Goal: Task Accomplishment & Management: Manage account settings

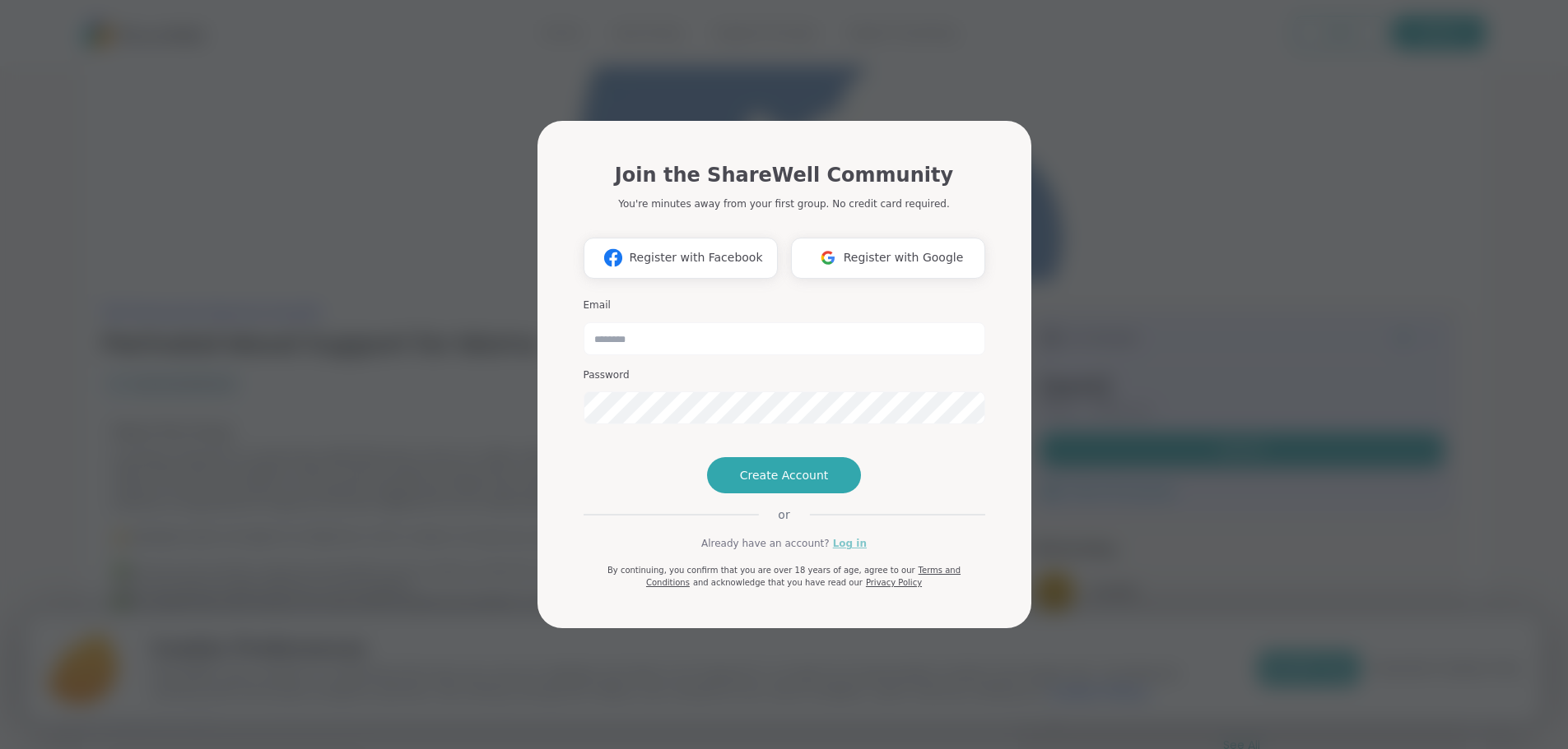
click at [848, 551] on link "Log in" at bounding box center [849, 544] width 34 height 15
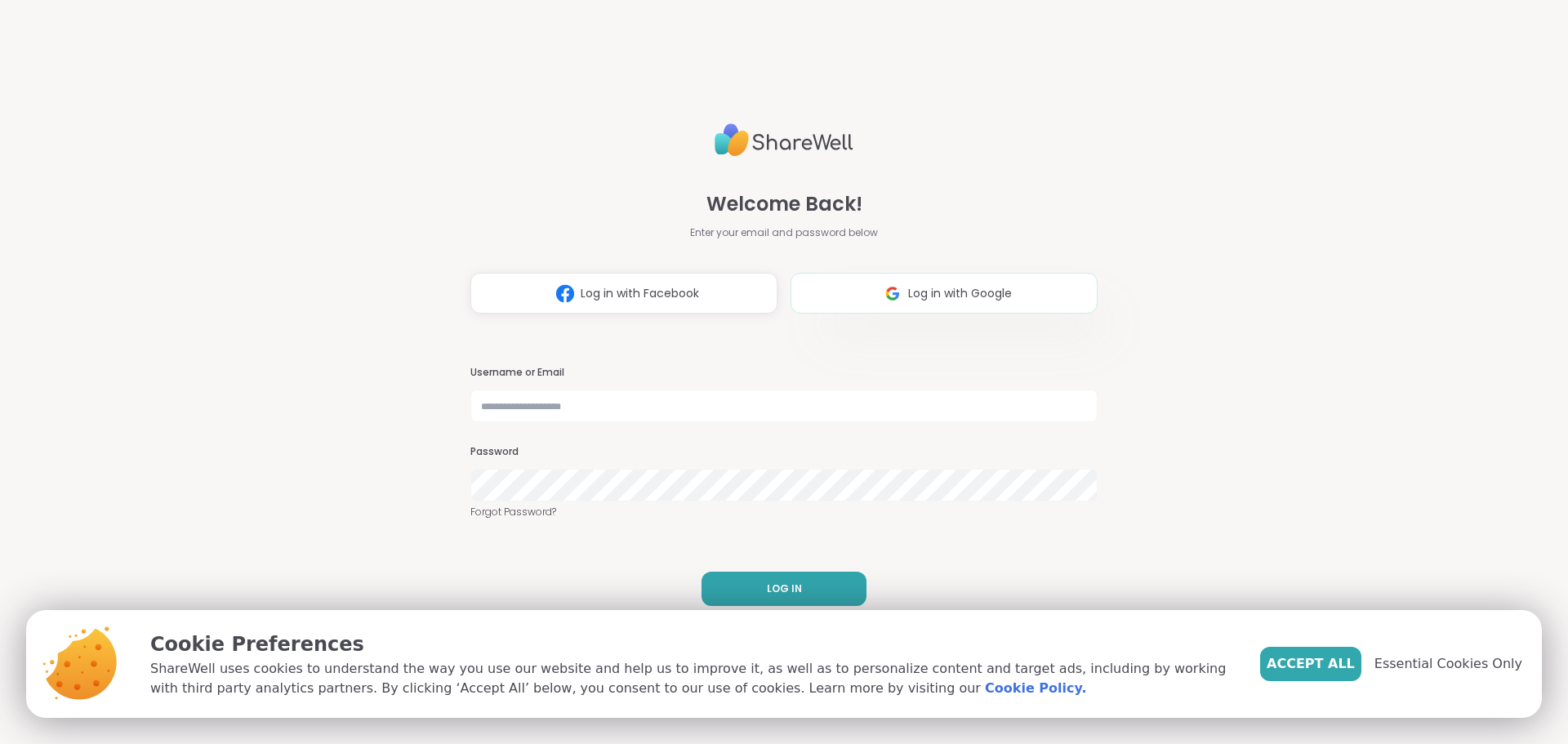
click at [917, 284] on button "Log in with Google" at bounding box center [944, 293] width 307 height 41
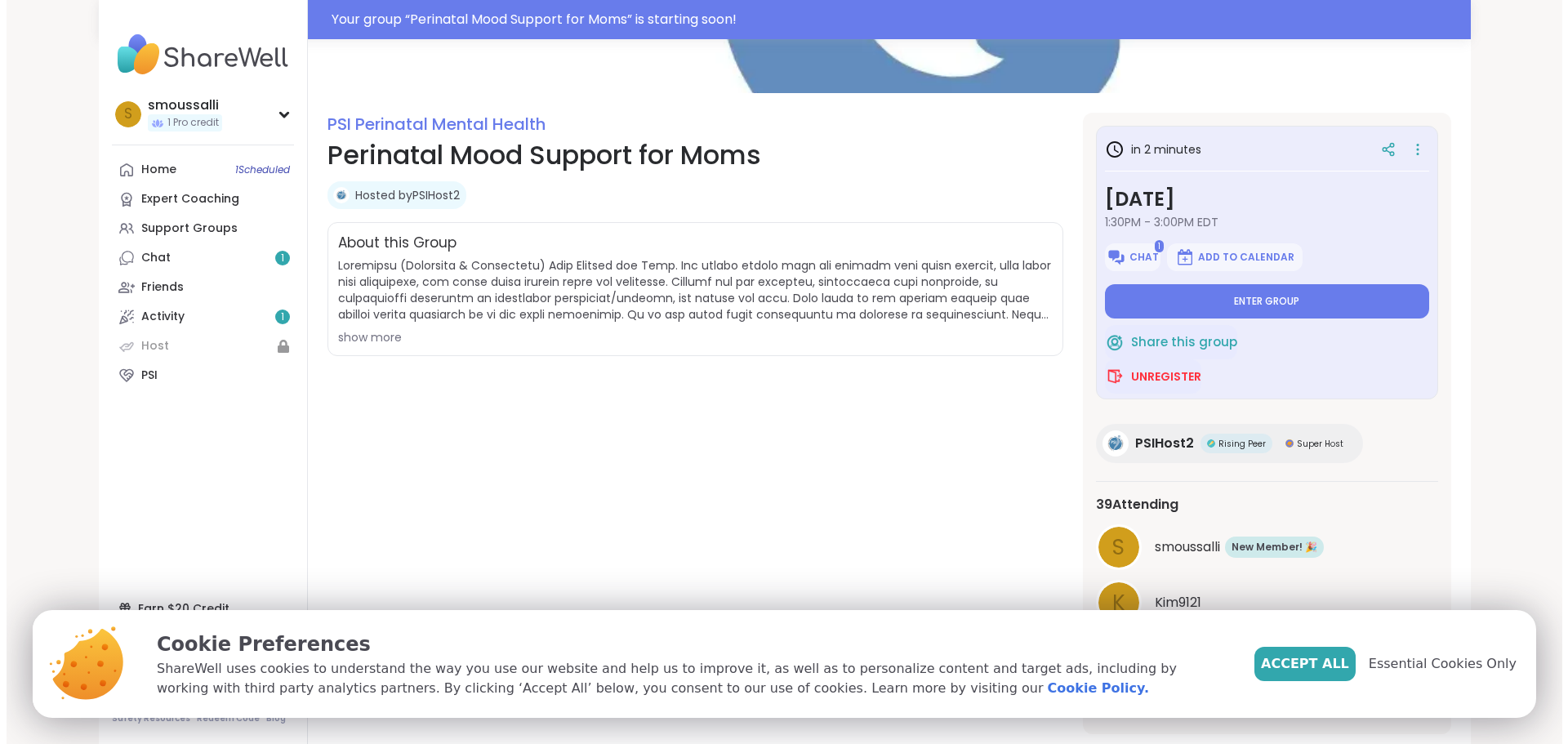
scroll to position [164, 0]
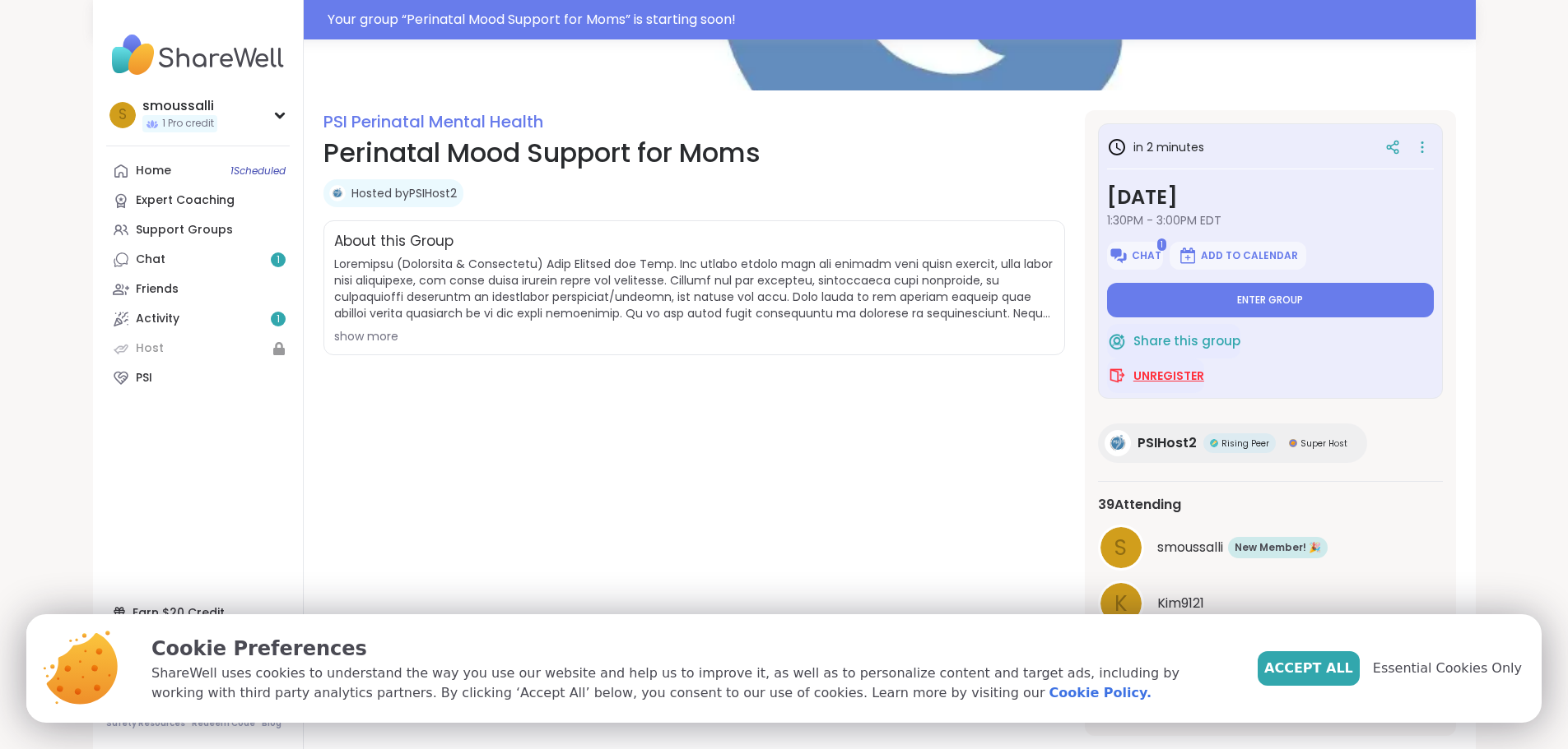
click at [1203, 386] on button "Unregister" at bounding box center [1155, 376] width 97 height 35
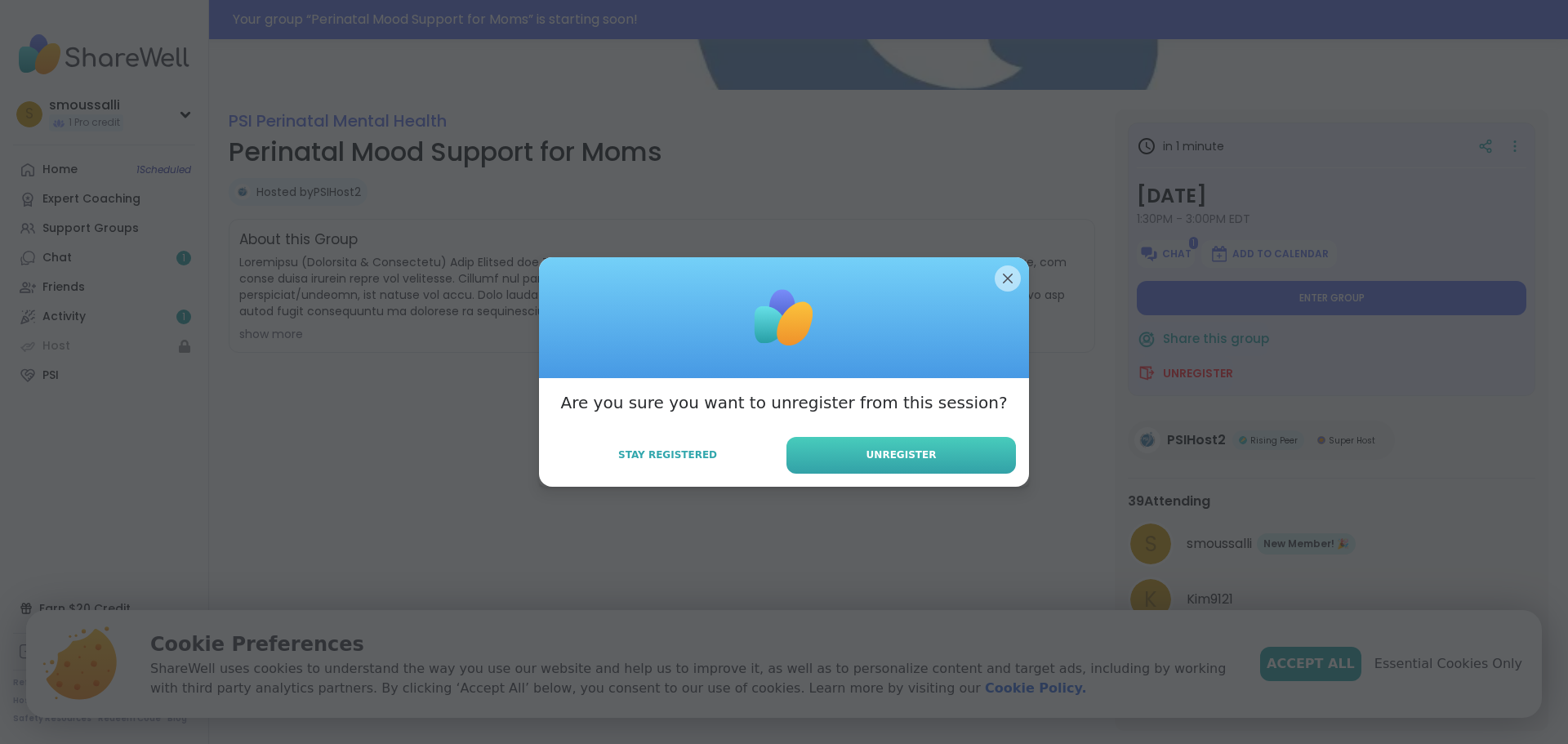
click at [849, 446] on button "Unregister" at bounding box center [901, 456] width 229 height 36
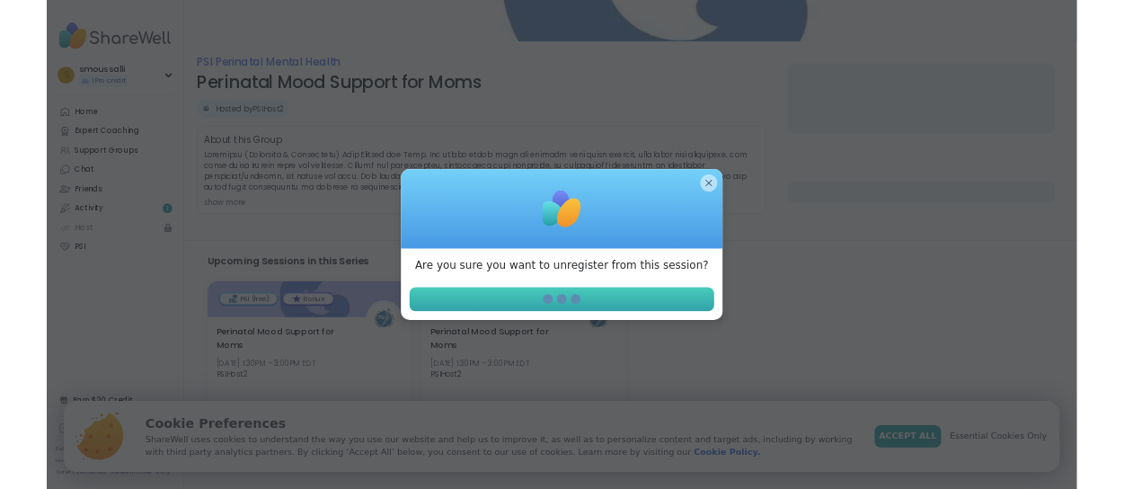
scroll to position [137, 0]
